Goal: Task Accomplishment & Management: Complete application form

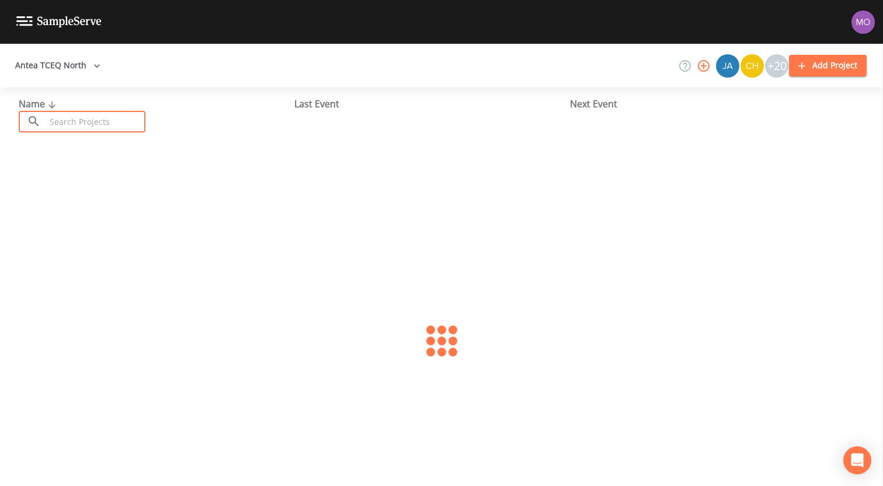
click at [94, 129] on input "text" at bounding box center [96, 122] width 100 height 22
paste input "2591022"
click at [67, 117] on input "2591022" at bounding box center [96, 122] width 100 height 22
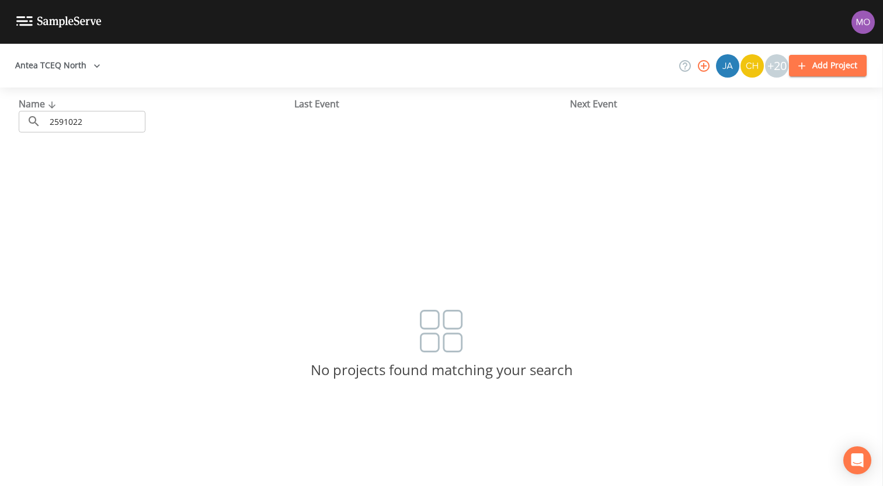
click at [65, 120] on input "2591022" at bounding box center [96, 122] width 100 height 22
paste input "text"
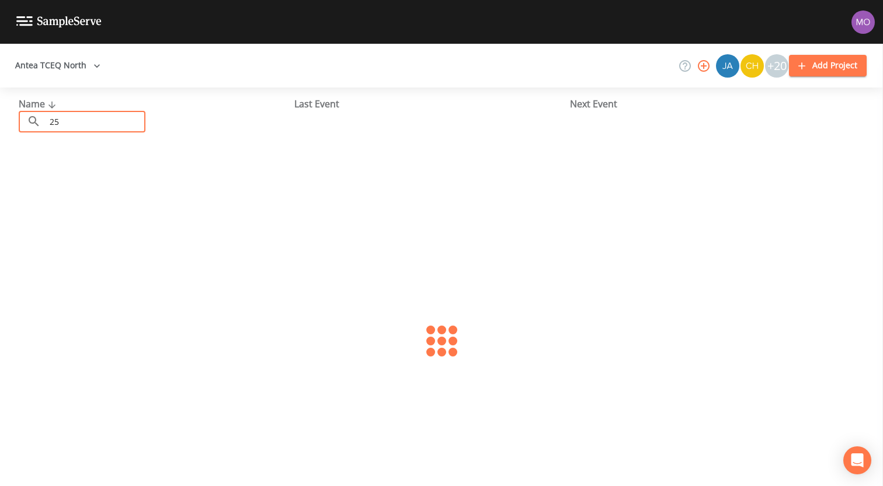
type input "2"
type input "TX1130040"
click at [93, 183] on link "PREMIUM WATERS (TX1130040)" at bounding box center [87, 179] width 137 height 13
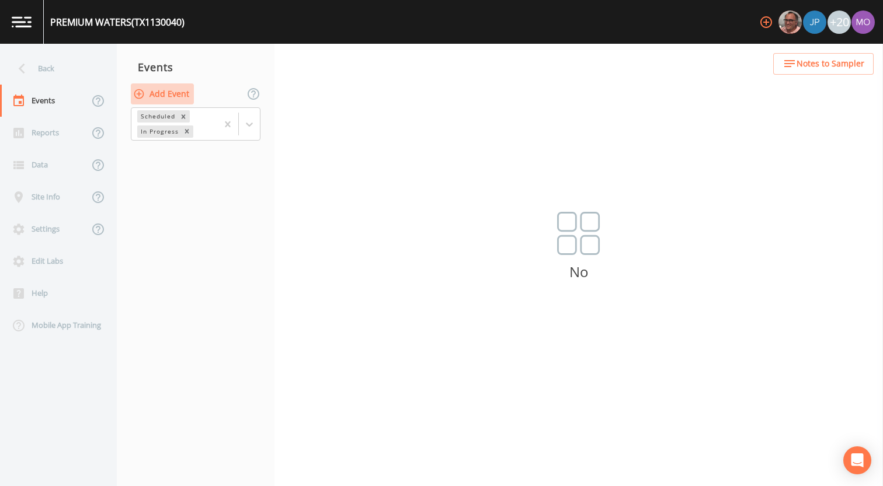
click at [179, 94] on button "Add Event" at bounding box center [162, 94] width 63 height 22
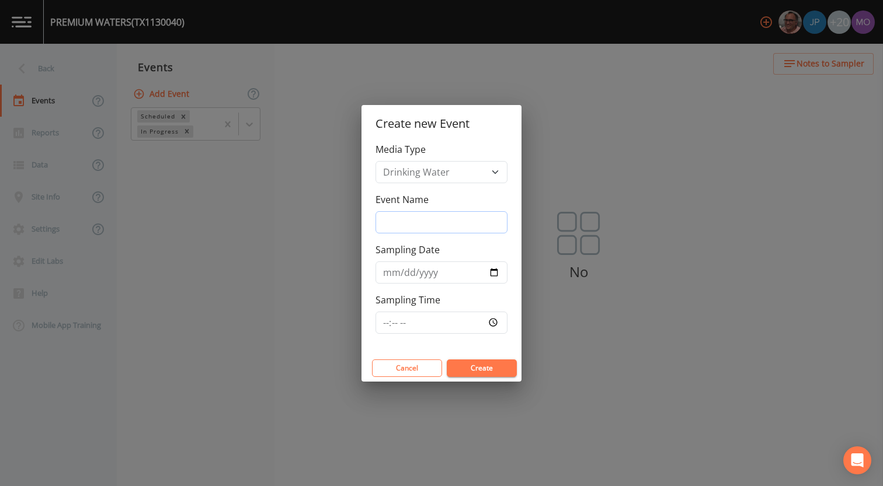
click at [420, 214] on input "Event Name" at bounding box center [441, 222] width 132 height 22
type input "BHU"
click at [492, 271] on input "Sampling Date" at bounding box center [441, 273] width 132 height 22
type input "[DATE]"
click at [470, 360] on button "Create" at bounding box center [482, 369] width 70 height 18
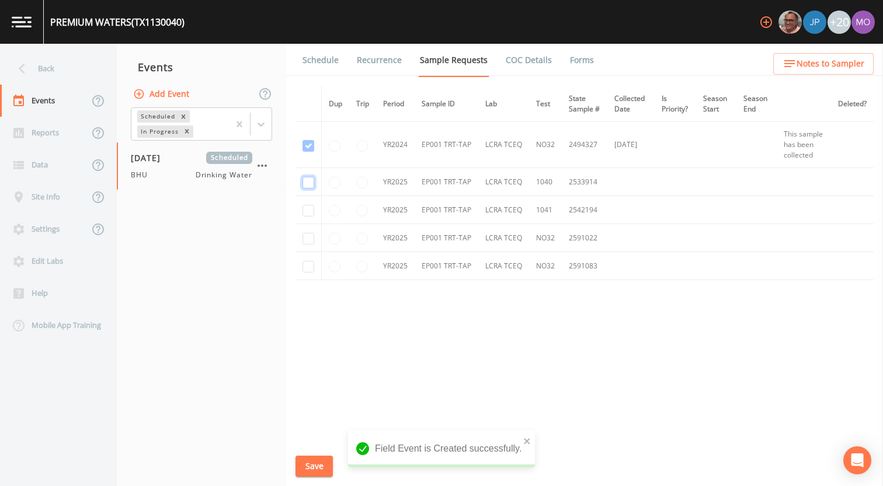
click at [312, 186] on input "checkbox" at bounding box center [308, 183] width 12 height 12
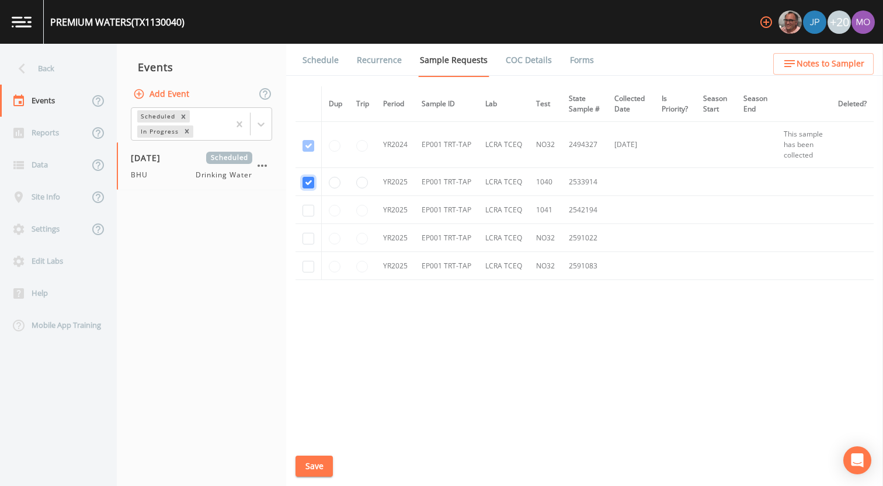
click at [312, 186] on input "checkbox" at bounding box center [308, 183] width 12 height 12
checkbox input "false"
click at [307, 269] on input "checkbox" at bounding box center [308, 267] width 12 height 12
checkbox input "true"
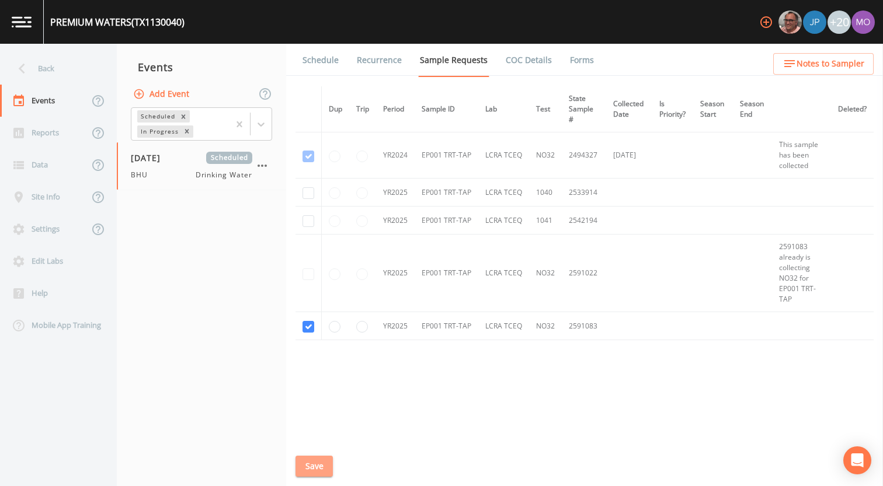
click at [317, 466] on button "Save" at bounding box center [313, 467] width 37 height 22
click at [321, 67] on link "Schedule" at bounding box center [321, 60] width 40 height 33
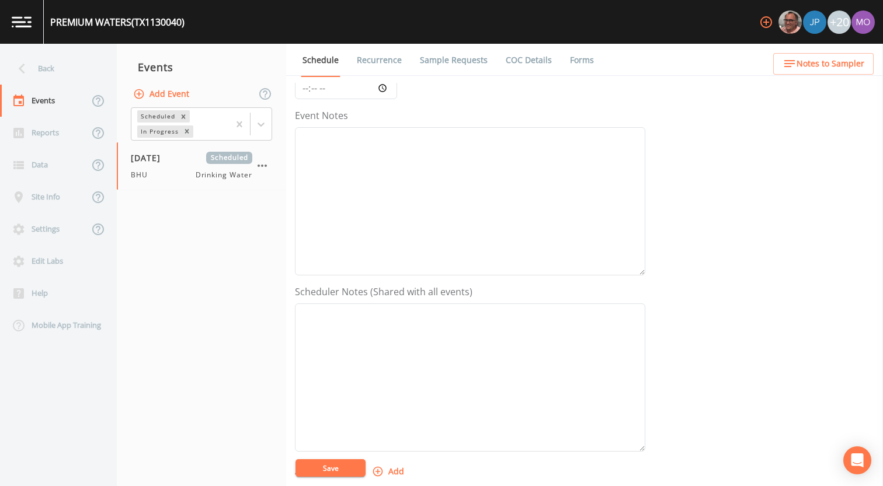
scroll to position [337, 0]
click at [374, 262] on icon "button" at bounding box center [378, 260] width 12 height 12
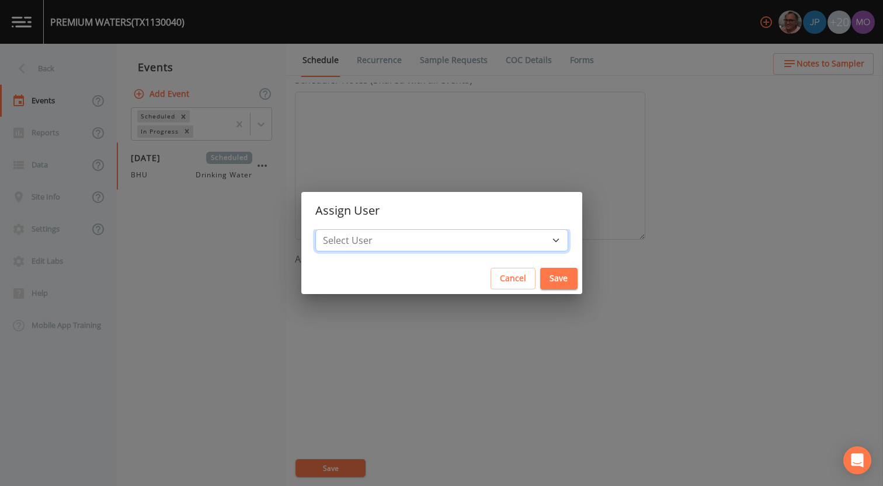
click at [398, 245] on select "Select User [PERSON_NAME] [PERSON_NAME] [PERSON_NAME] [PERSON_NAME] [PERSON_NAM…" at bounding box center [441, 240] width 253 height 22
select select "45f4d696-c607-4709-9609-651d9e892432"
click at [357, 229] on select "Select User [PERSON_NAME] [PERSON_NAME] [PERSON_NAME] [PERSON_NAME] [PERSON_NAM…" at bounding box center [441, 240] width 253 height 22
click at [540, 276] on button "Save" at bounding box center [558, 279] width 37 height 22
select select
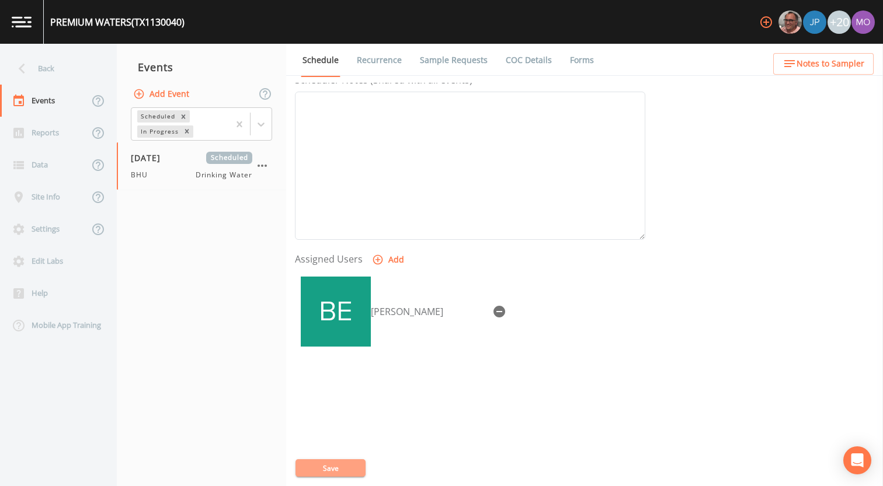
click at [329, 466] on button "Save" at bounding box center [330, 468] width 70 height 18
